Goal: Task Accomplishment & Management: Complete application form

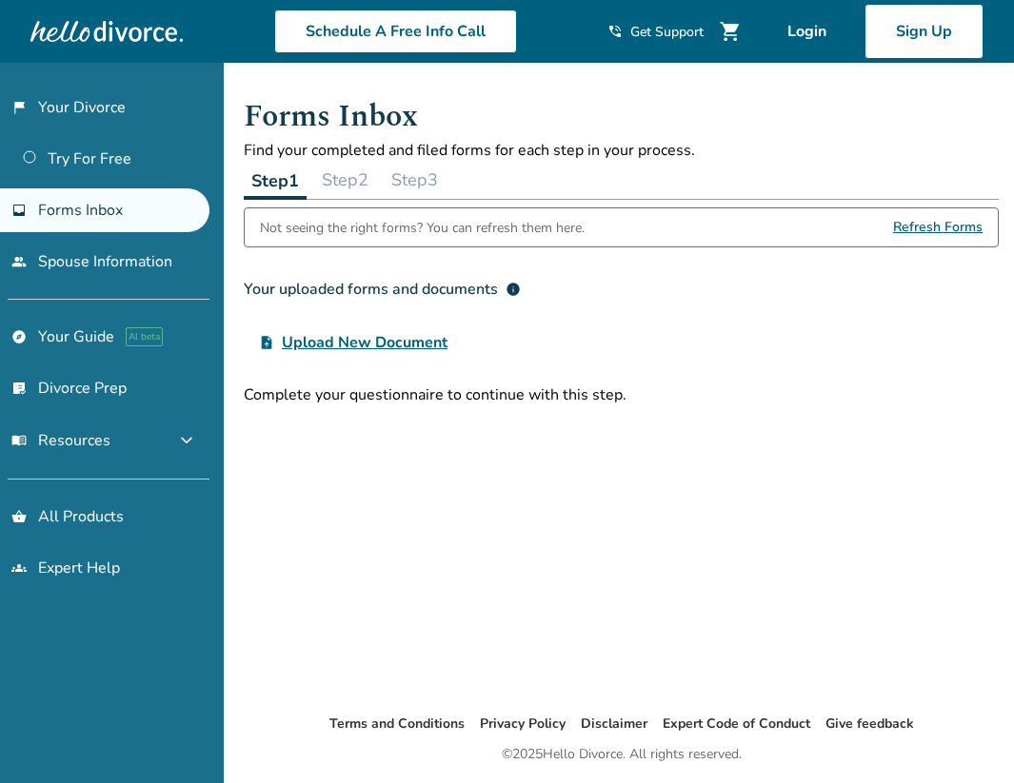
click at [374, 186] on button "Step 2" at bounding box center [345, 180] width 62 height 38
click at [428, 186] on button "Step 3" at bounding box center [415, 180] width 62 height 38
click at [351, 189] on button "Step 2" at bounding box center [344, 180] width 62 height 38
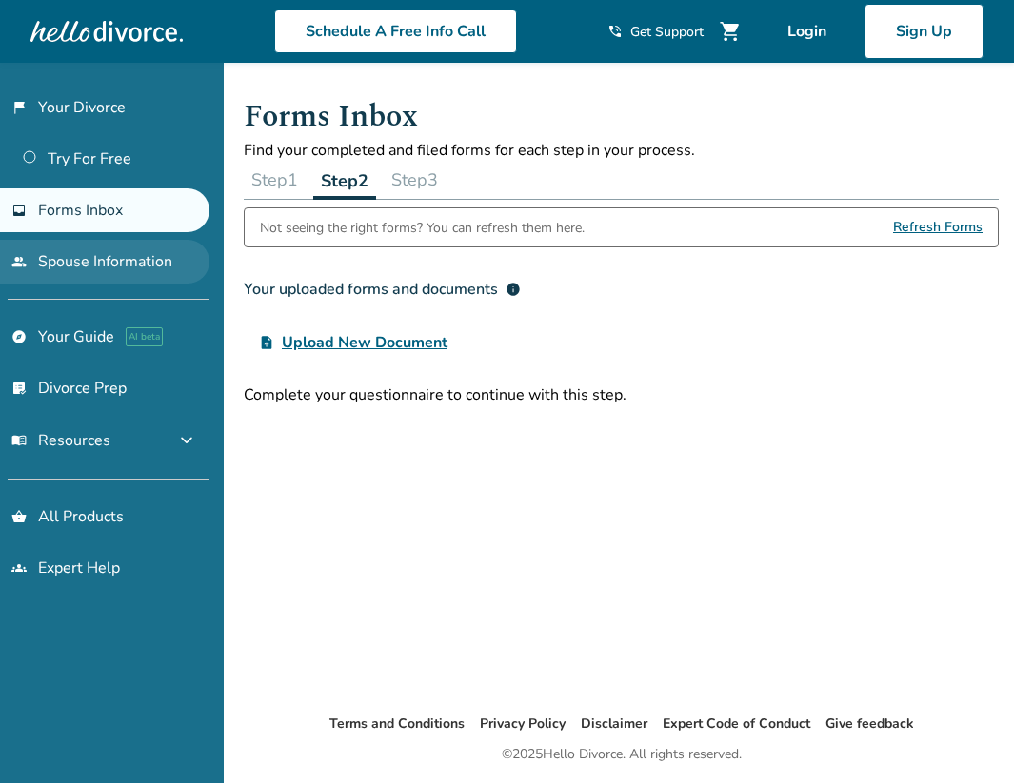
click at [145, 254] on link "people Spouse Information" at bounding box center [104, 262] width 209 height 44
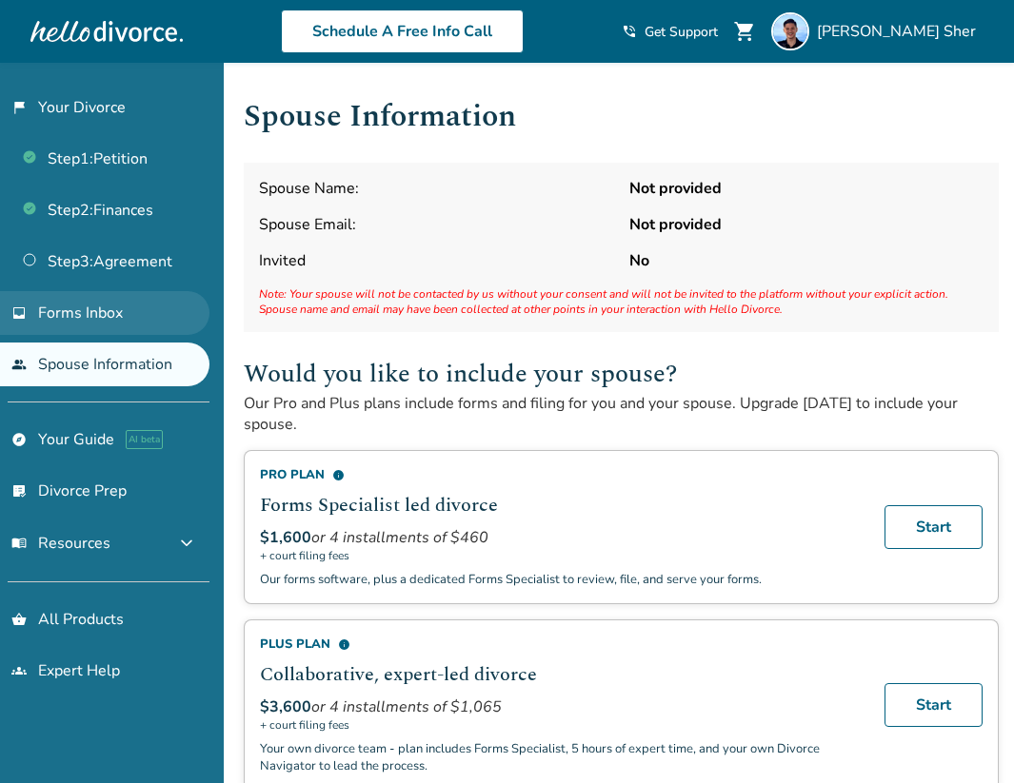
click at [135, 313] on link "inbox Forms Inbox" at bounding box center [104, 313] width 209 height 44
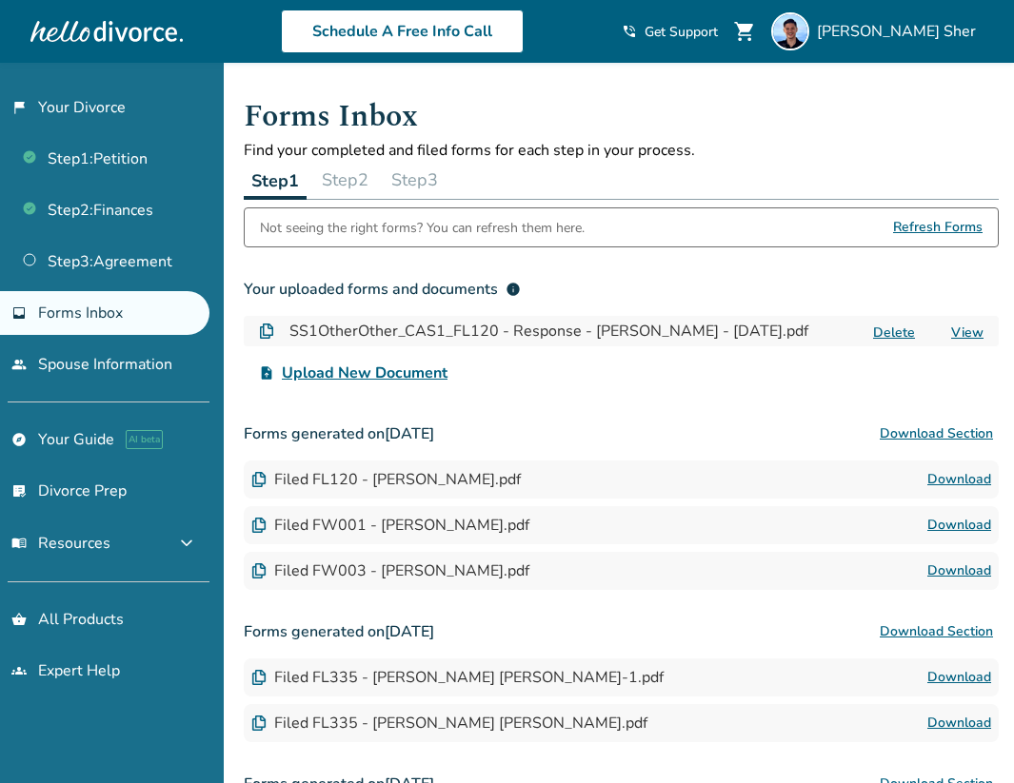
click at [357, 172] on button "Step 2" at bounding box center [345, 180] width 62 height 38
